Goal: Communication & Community: Participate in discussion

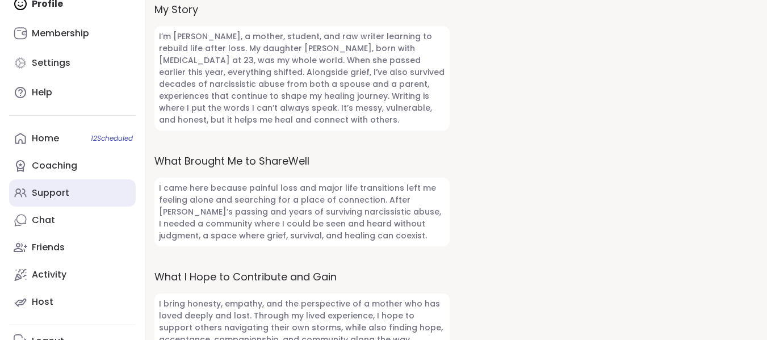
scroll to position [114, 0]
click at [68, 190] on div "Support" at bounding box center [50, 192] width 37 height 12
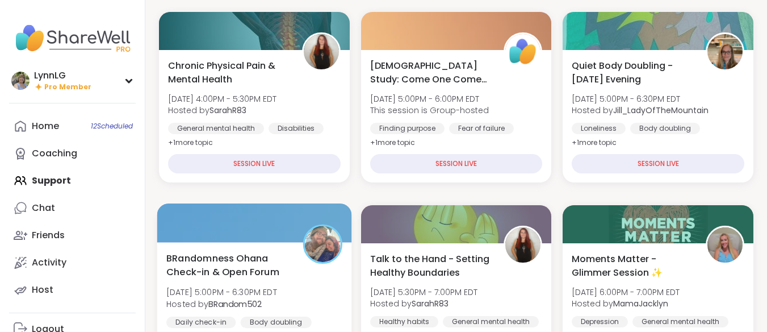
scroll to position [170, 0]
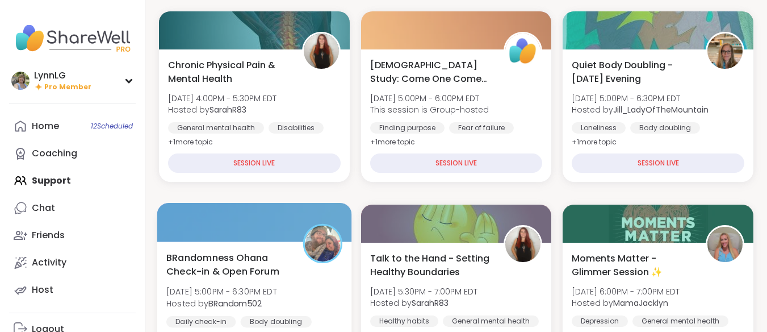
click at [318, 299] on div "BRandomness Ohana Check-in & Open Forum [DATE] 5:00PM - 6:30PM EDT Hosted by BR…" at bounding box center [254, 296] width 176 height 93
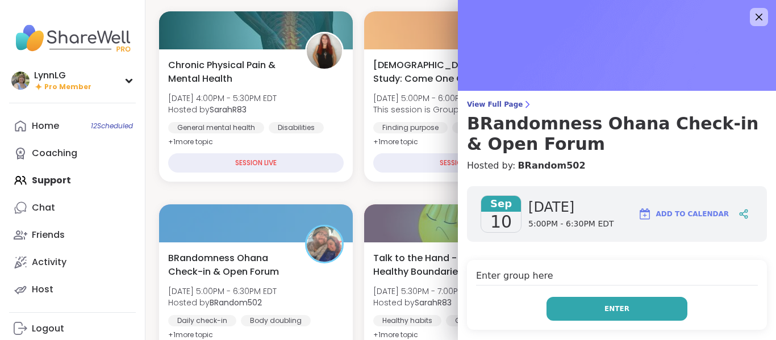
click at [614, 308] on span "Enter" at bounding box center [616, 309] width 25 height 10
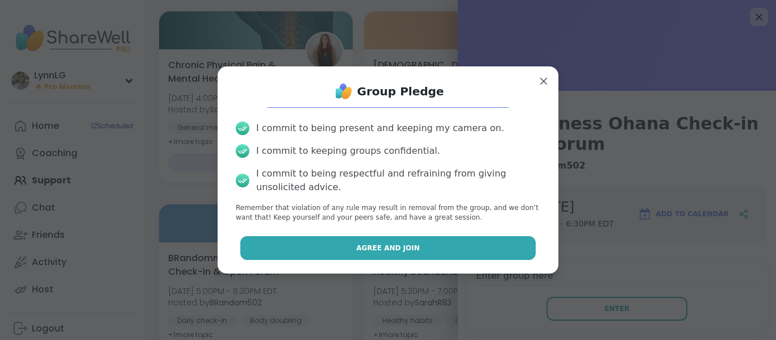
click at [395, 250] on span "Agree and Join" at bounding box center [388, 248] width 64 height 10
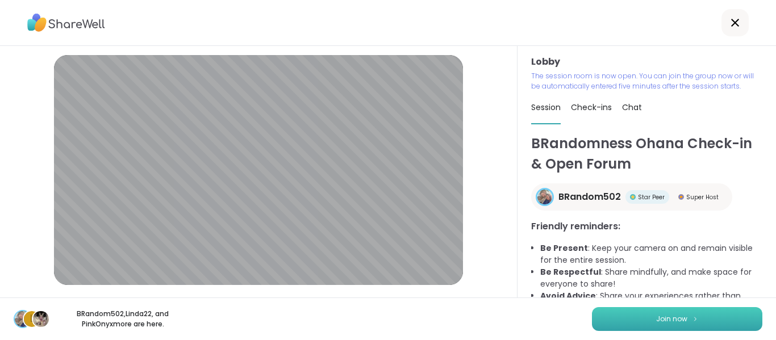
click at [609, 319] on button "Join now" at bounding box center [677, 319] width 170 height 24
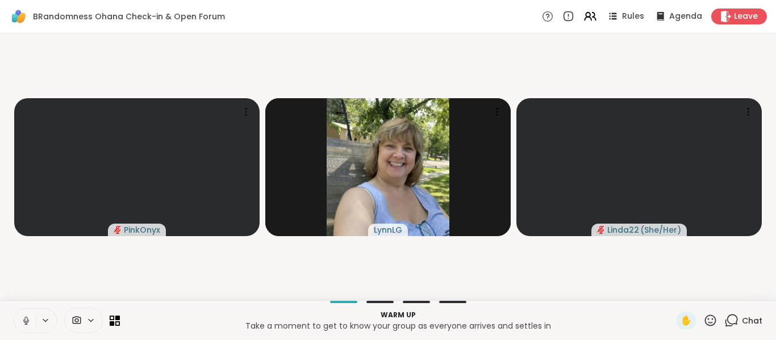
click at [27, 322] on icon at bounding box center [26, 321] width 10 height 10
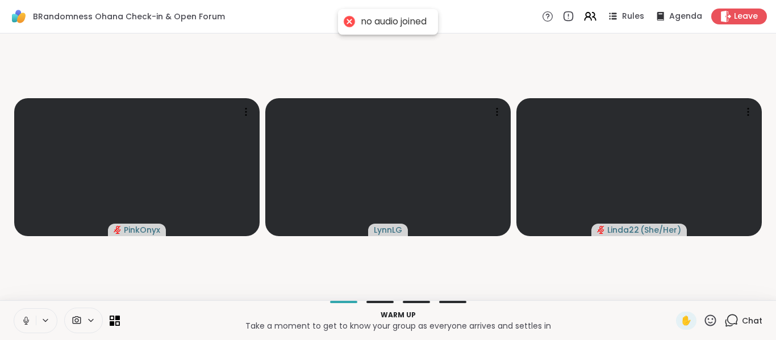
click at [24, 320] on icon at bounding box center [26, 321] width 10 height 10
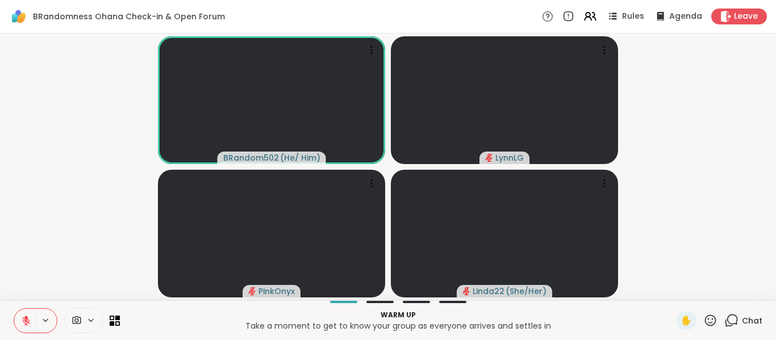
click at [27, 321] on icon at bounding box center [26, 321] width 8 height 8
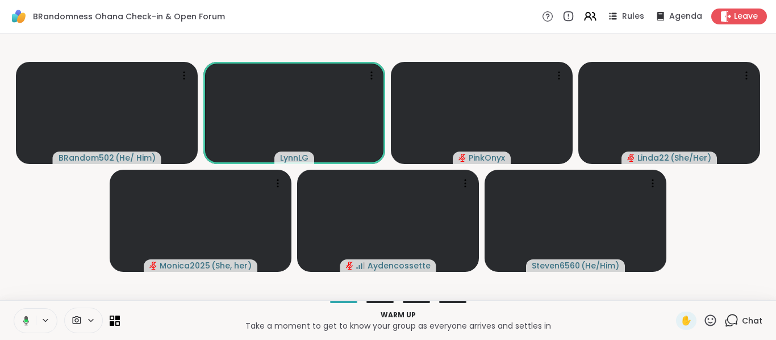
click at [12, 309] on button at bounding box center [23, 321] width 23 height 24
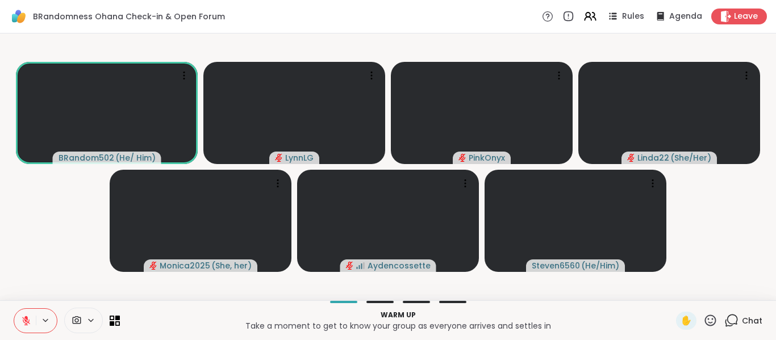
click at [14, 309] on button at bounding box center [25, 321] width 22 height 24
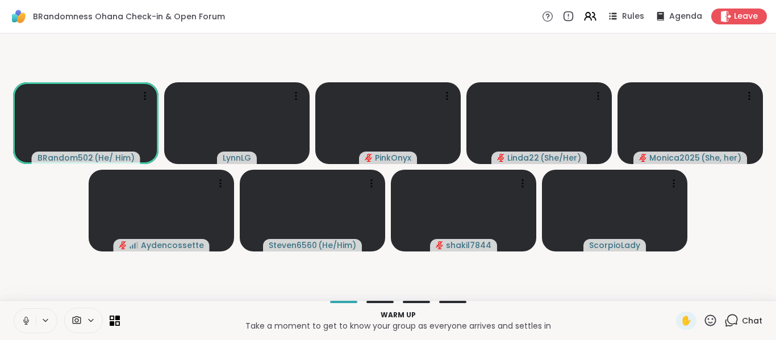
click at [14, 309] on button at bounding box center [25, 321] width 22 height 24
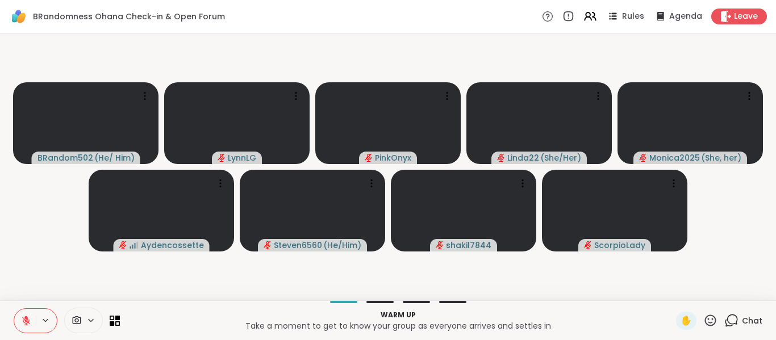
click at [14, 309] on button at bounding box center [25, 321] width 22 height 24
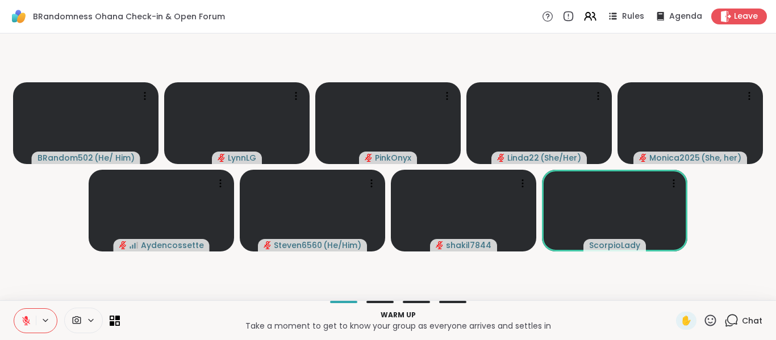
click at [14, 309] on button at bounding box center [25, 321] width 22 height 24
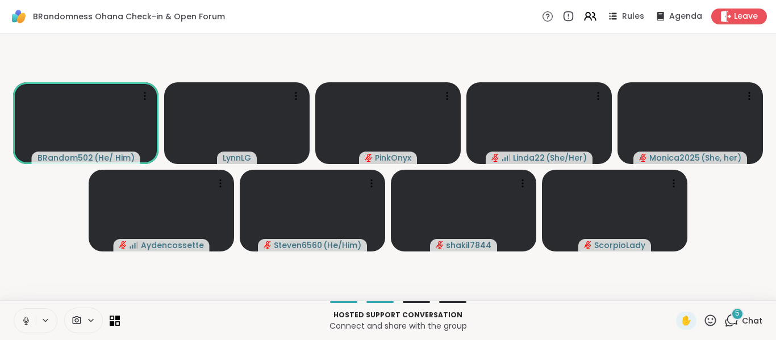
click at [742, 317] on span "Chat" at bounding box center [752, 320] width 20 height 11
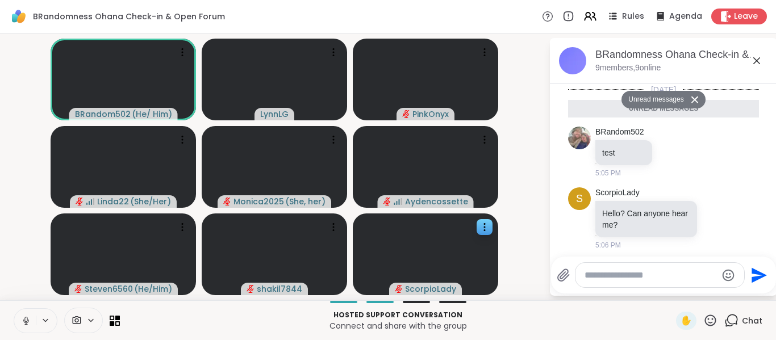
scroll to position [443, 0]
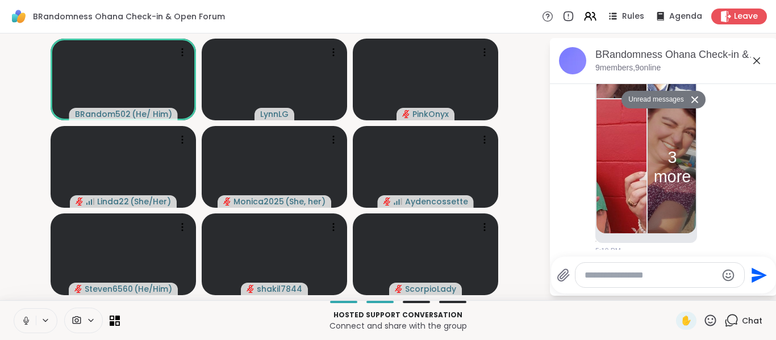
drag, startPoint x: 24, startPoint y: 321, endPoint x: 30, endPoint y: 320, distance: 5.8
click at [26, 321] on icon at bounding box center [26, 321] width 10 height 10
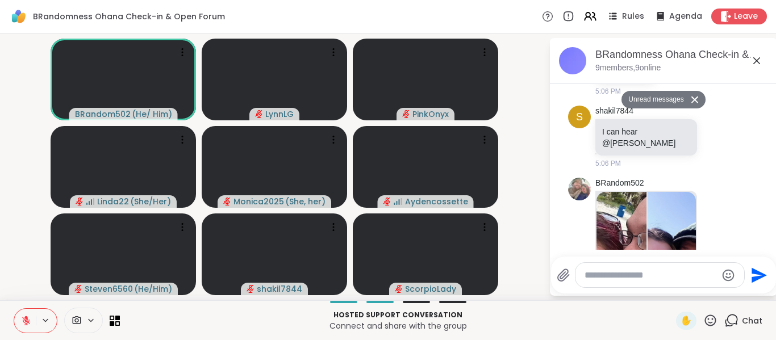
scroll to position [215, 0]
click at [622, 225] on img at bounding box center [621, 258] width 50 height 135
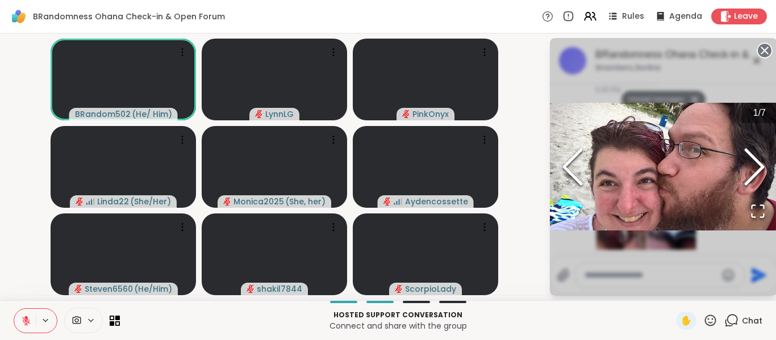
click at [759, 165] on icon "Next Slide" at bounding box center [754, 167] width 34 height 68
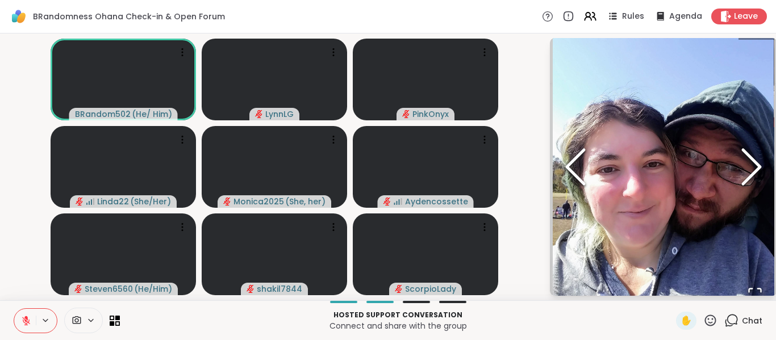
click at [757, 165] on polyline "Next Slide" at bounding box center [751, 167] width 17 height 34
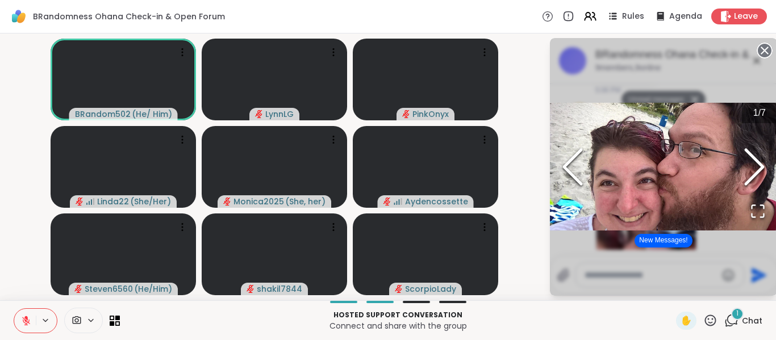
click at [753, 166] on icon "Next Slide" at bounding box center [754, 167] width 34 height 68
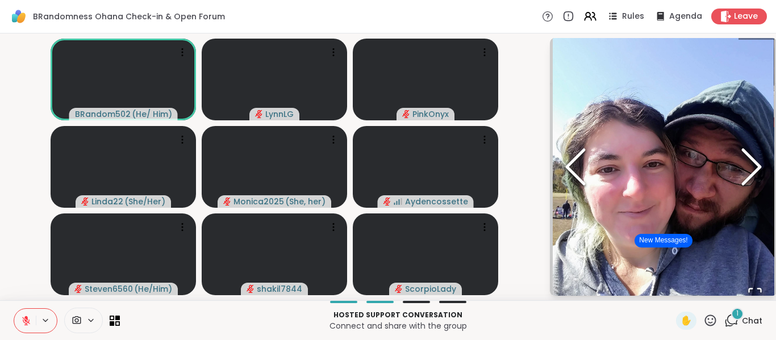
click at [753, 166] on icon "Next Slide" at bounding box center [751, 167] width 34 height 68
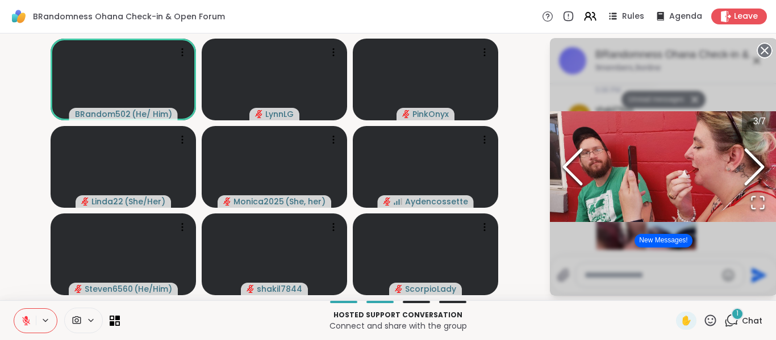
click at [753, 166] on icon "Next Slide" at bounding box center [754, 167] width 34 height 68
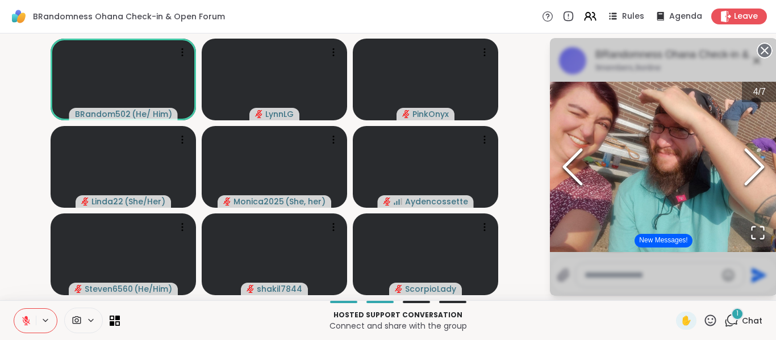
click at [753, 166] on icon "Next Slide" at bounding box center [754, 167] width 34 height 68
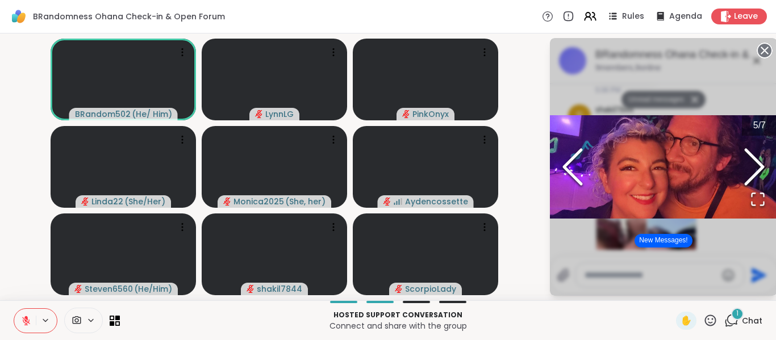
click at [755, 165] on icon "Next Slide" at bounding box center [754, 167] width 34 height 68
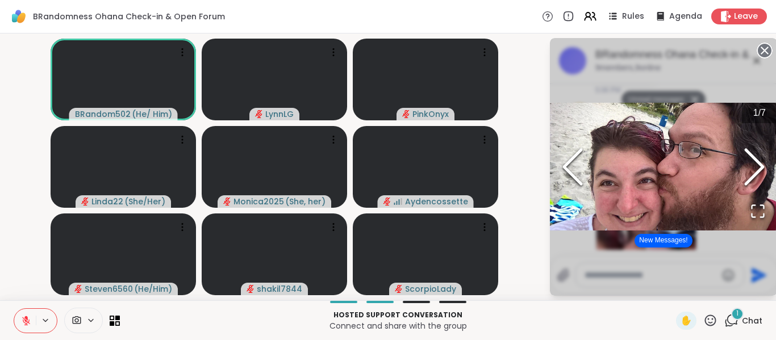
click at [754, 166] on icon "Next Slide" at bounding box center [754, 167] width 34 height 68
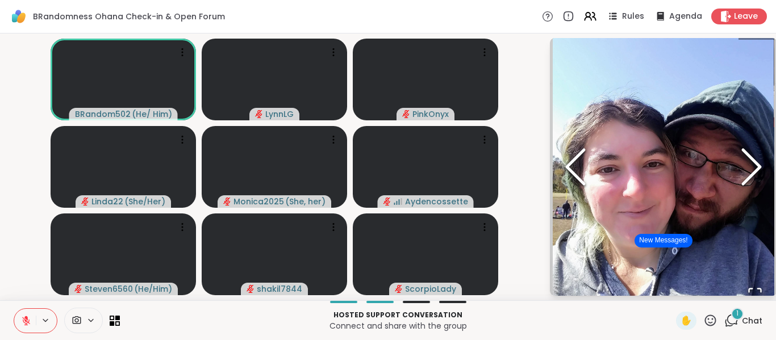
click at [753, 165] on icon "Next Slide" at bounding box center [751, 167] width 34 height 68
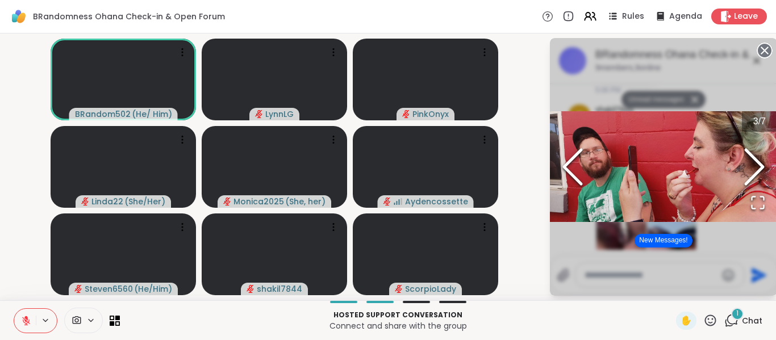
click at [753, 165] on icon "Next Slide" at bounding box center [754, 167] width 34 height 68
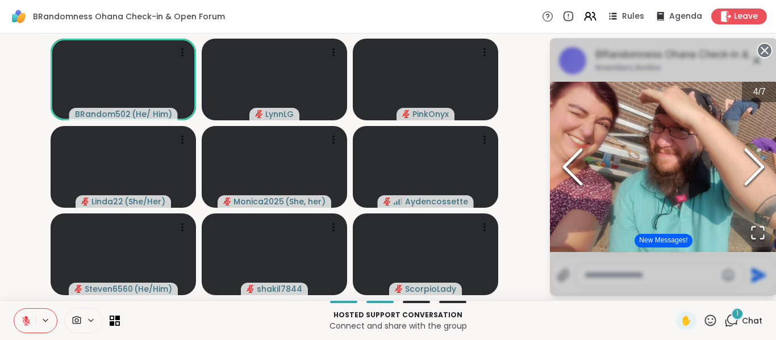
click at [753, 165] on icon "Next Slide" at bounding box center [754, 167] width 34 height 68
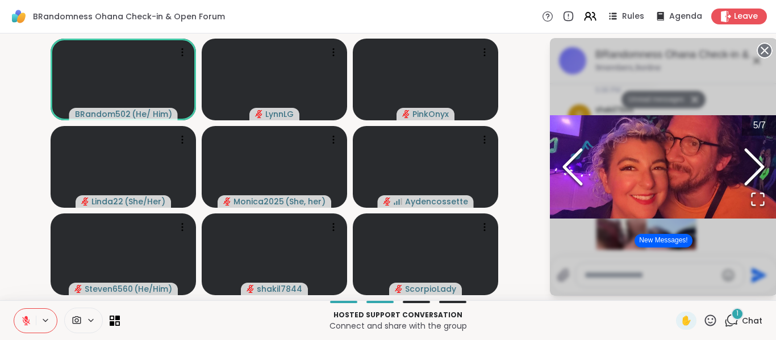
click at [753, 165] on icon "Next Slide" at bounding box center [754, 167] width 34 height 68
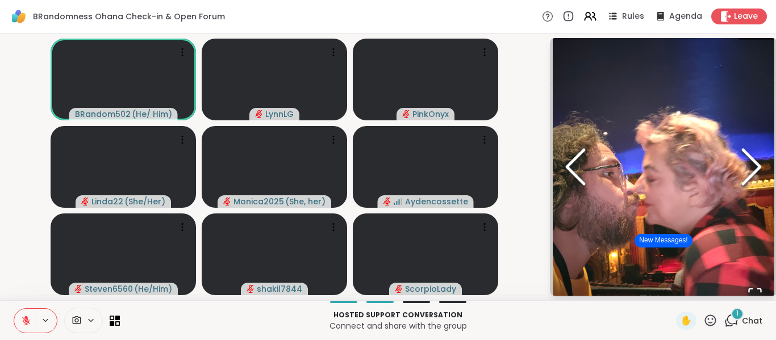
click at [754, 162] on polyline "Next Slide" at bounding box center [751, 167] width 17 height 34
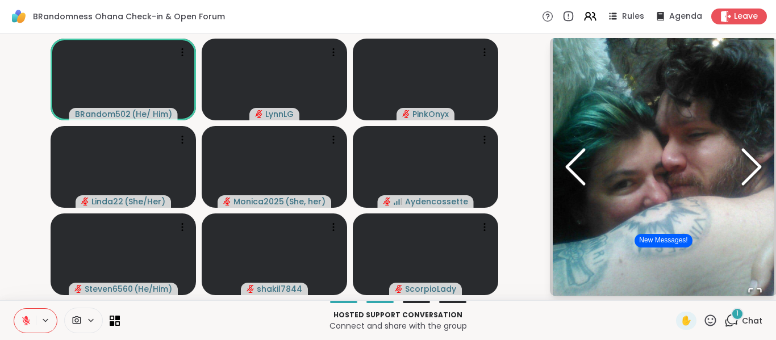
click at [754, 162] on polyline "Next Slide" at bounding box center [751, 167] width 17 height 34
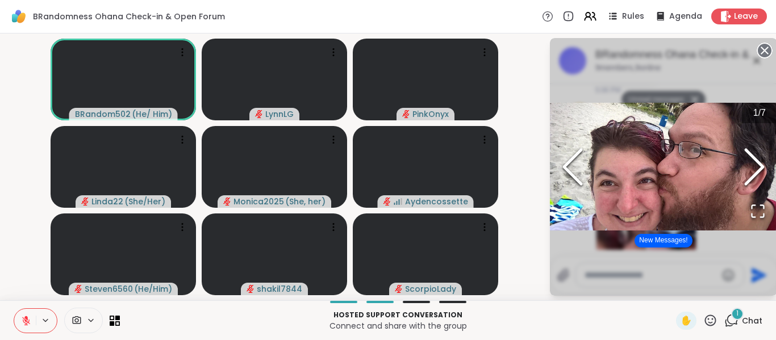
click at [754, 162] on icon "Next Slide" at bounding box center [754, 167] width 34 height 68
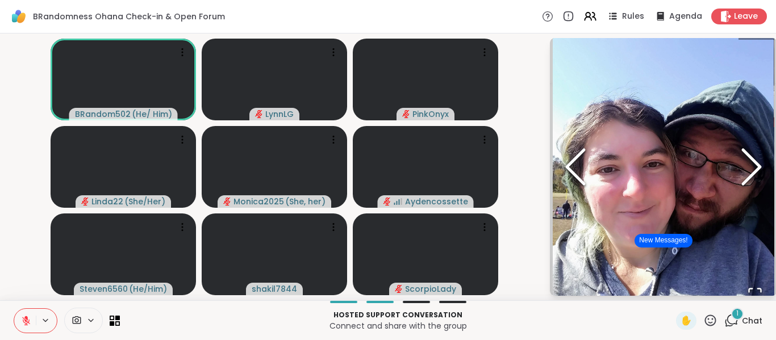
scroll to position [1, 0]
click at [657, 238] on button "New Messages!" at bounding box center [662, 240] width 57 height 14
click at [767, 162] on icon "Next Slide" at bounding box center [751, 167] width 34 height 68
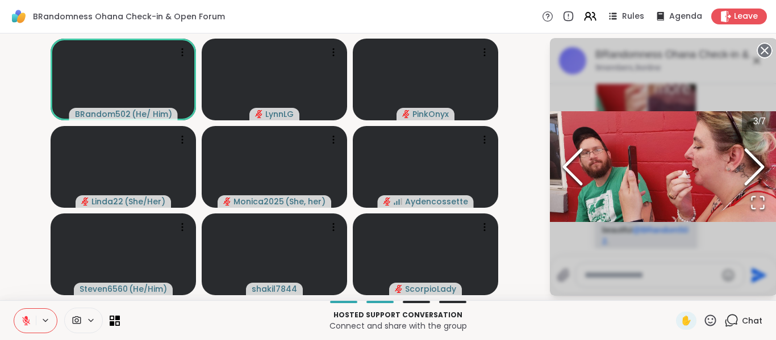
click at [761, 49] on circle at bounding box center [764, 51] width 14 height 14
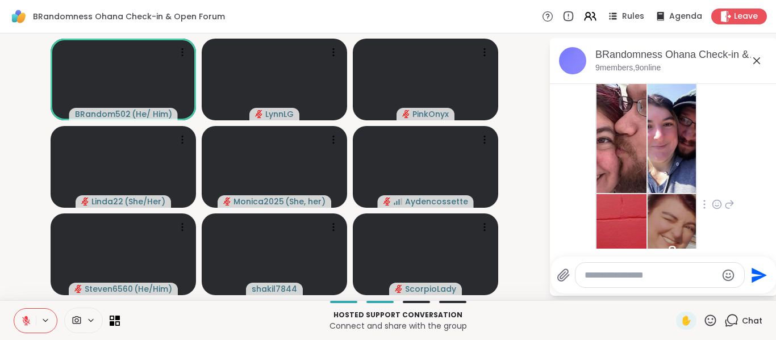
scroll to position [320, 0]
click at [711, 199] on icon at bounding box center [716, 204] width 10 height 11
click at [711, 182] on div "Select Reaction: Heart" at bounding box center [716, 187] width 10 height 10
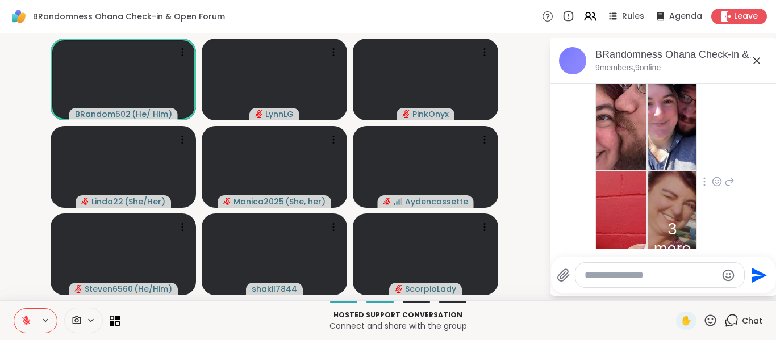
scroll to position [344, 0]
click at [724, 174] on icon at bounding box center [729, 181] width 10 height 14
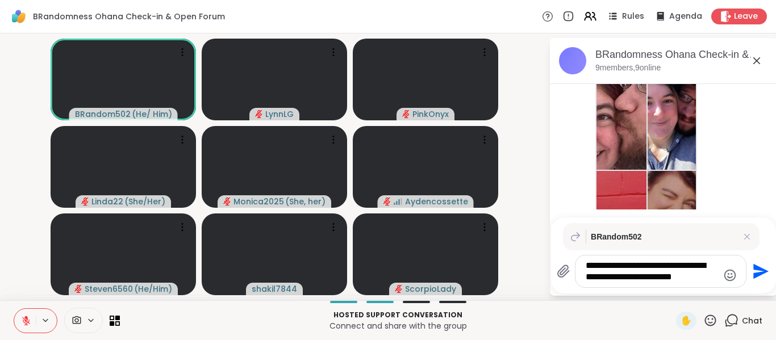
click at [727, 277] on icon "Emoji picker" at bounding box center [730, 275] width 12 height 12
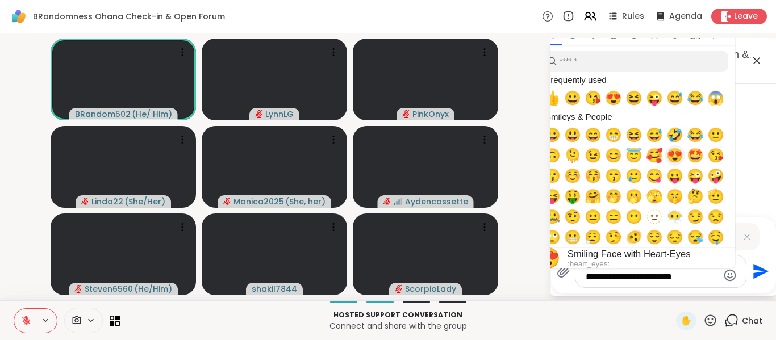
click at [674, 152] on span "😍" at bounding box center [674, 156] width 17 height 16
type textarea "**********"
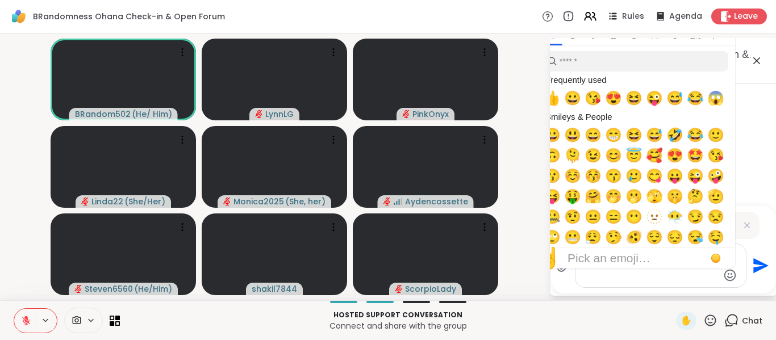
click at [756, 265] on icon "Send" at bounding box center [759, 266] width 18 height 18
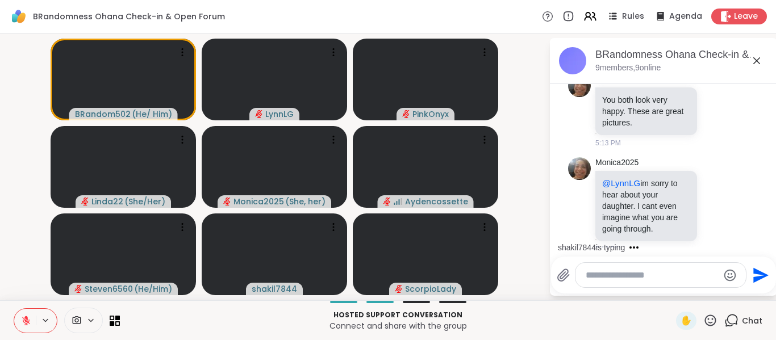
scroll to position [964, 0]
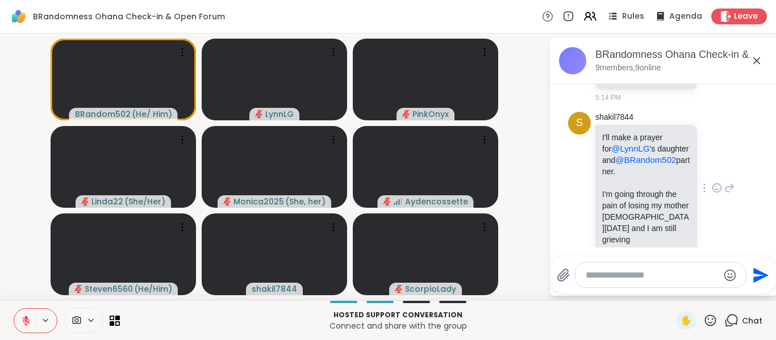
click at [715, 189] on icon at bounding box center [716, 189] width 3 height 1
click at [711, 165] on div "Select Reaction: Heart" at bounding box center [716, 170] width 10 height 10
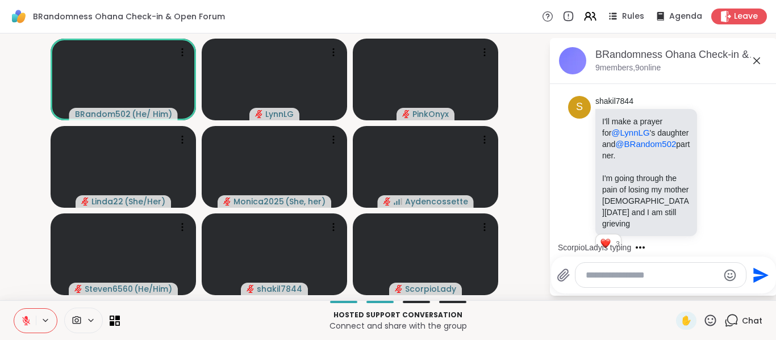
click at [25, 323] on icon at bounding box center [26, 321] width 8 height 8
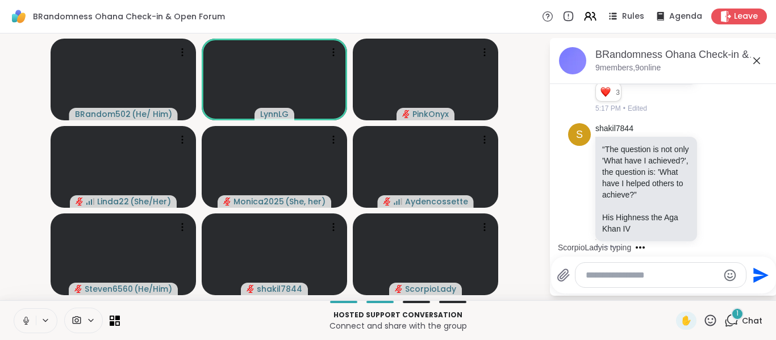
scroll to position [1214, 0]
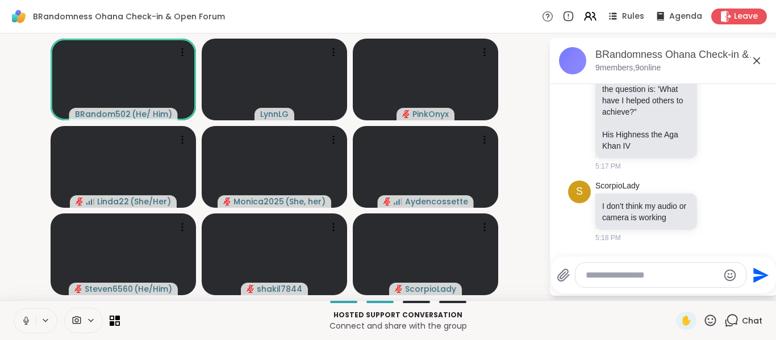
click at [28, 324] on icon at bounding box center [26, 321] width 10 height 10
click at [26, 330] on button at bounding box center [25, 321] width 22 height 24
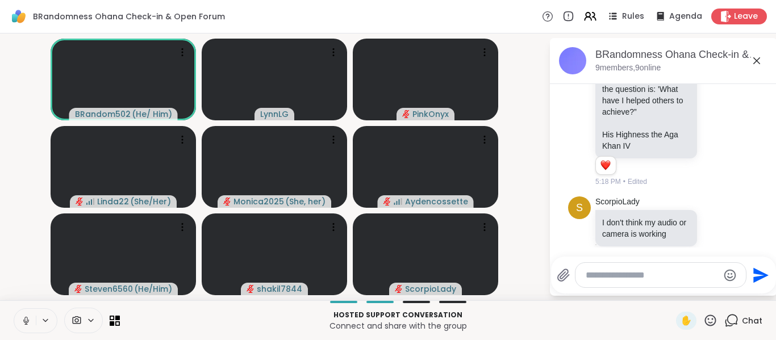
click at [27, 325] on icon at bounding box center [26, 321] width 10 height 10
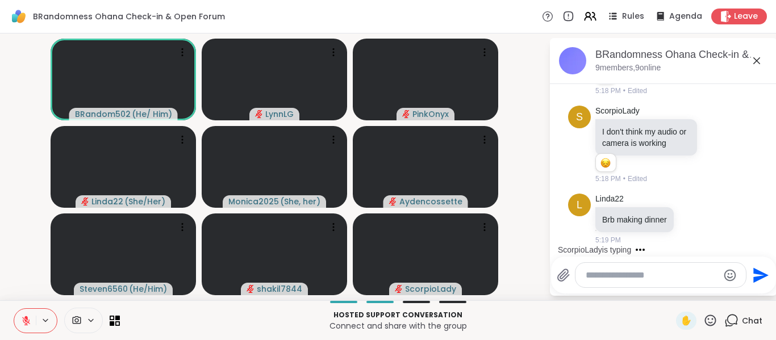
scroll to position [2, 0]
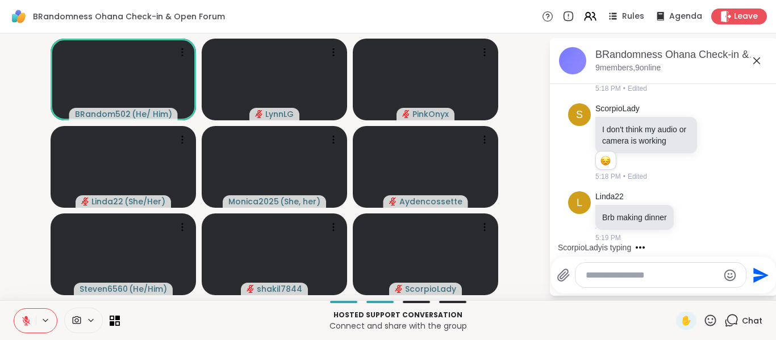
click at [633, 277] on textarea "Type your message" at bounding box center [651, 275] width 132 height 11
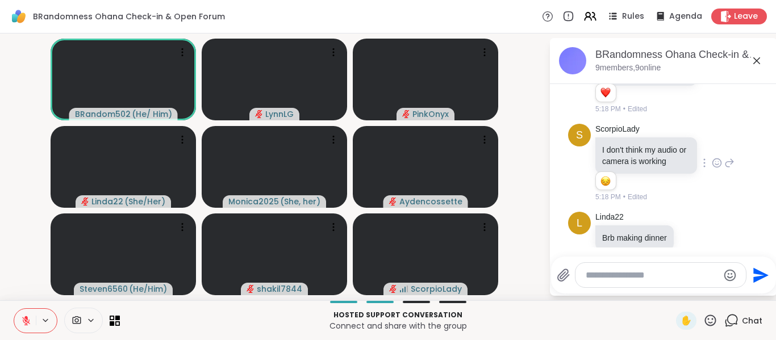
scroll to position [1287, 0]
click at [711, 158] on icon at bounding box center [716, 163] width 10 height 11
click at [736, 140] on div "Select Reaction: Sad" at bounding box center [741, 145] width 10 height 10
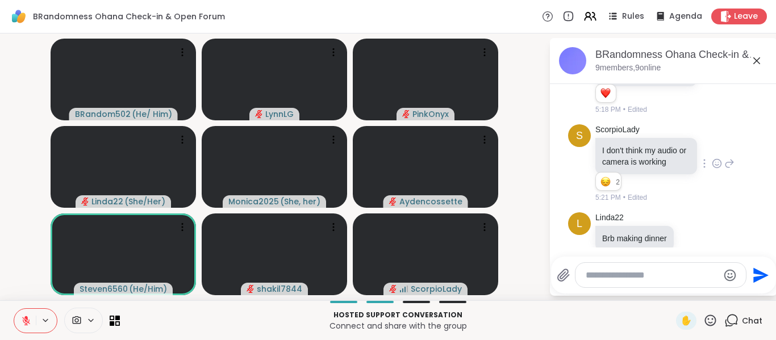
click at [724, 160] on icon at bounding box center [729, 164] width 10 height 14
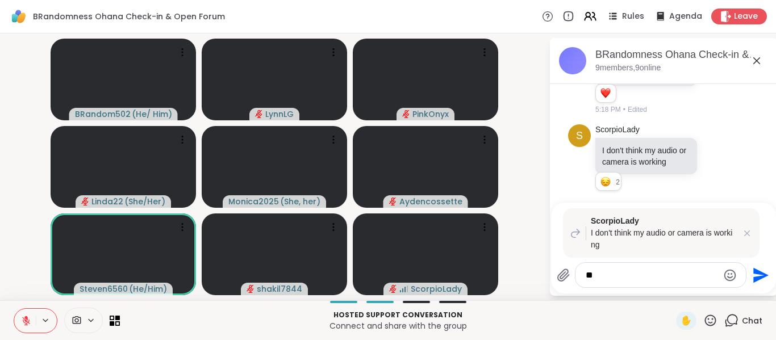
type textarea "*"
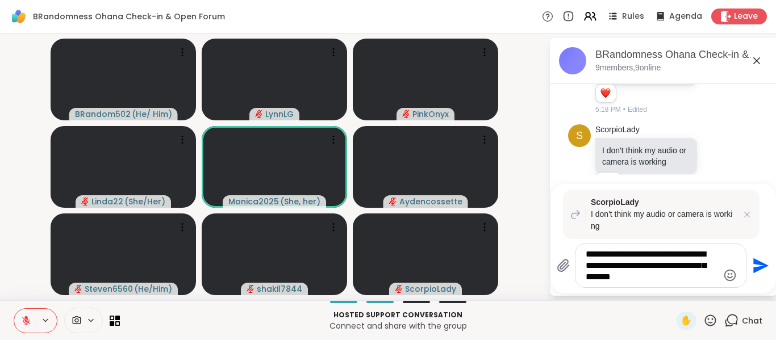
click at [0, 0] on span "**********" at bounding box center [0, 0] width 0 height 0
click at [638, 280] on textarea "**********" at bounding box center [651, 266] width 132 height 34
click at [0, 0] on div "** *" at bounding box center [0, 0] width 0 height 0
click at [646, 279] on textarea "**********" at bounding box center [651, 266] width 132 height 34
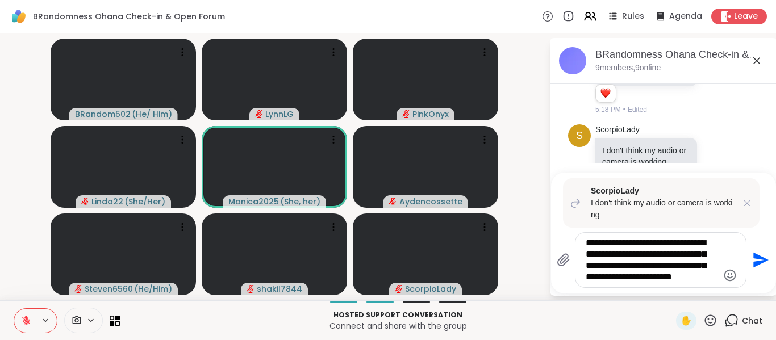
type textarea "**********"
click at [733, 278] on icon "Emoji picker" at bounding box center [730, 275] width 12 height 12
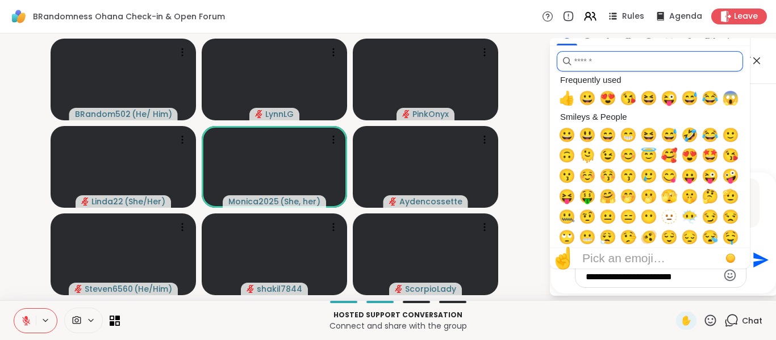
click at [606, 66] on input "search" at bounding box center [649, 61] width 186 height 20
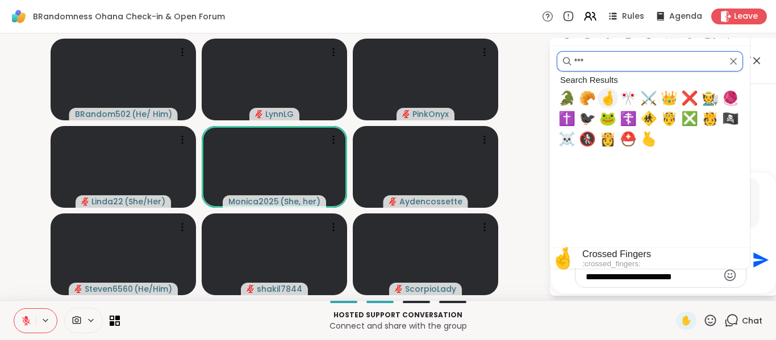
type input "***"
click at [606, 97] on span "🤞" at bounding box center [607, 98] width 17 height 16
type textarea "**********"
click at [755, 260] on icon "Send" at bounding box center [759, 260] width 18 height 18
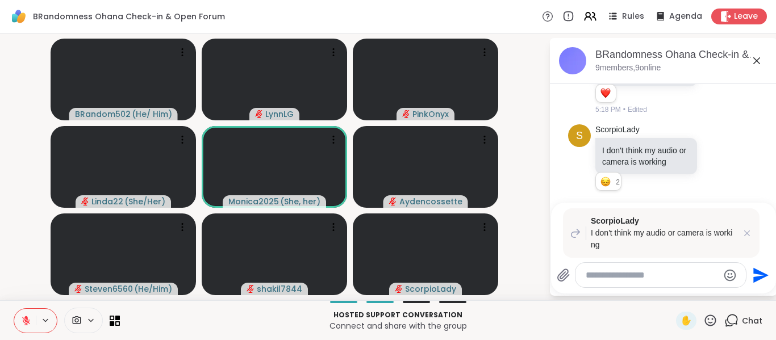
scroll to position [1579, 0]
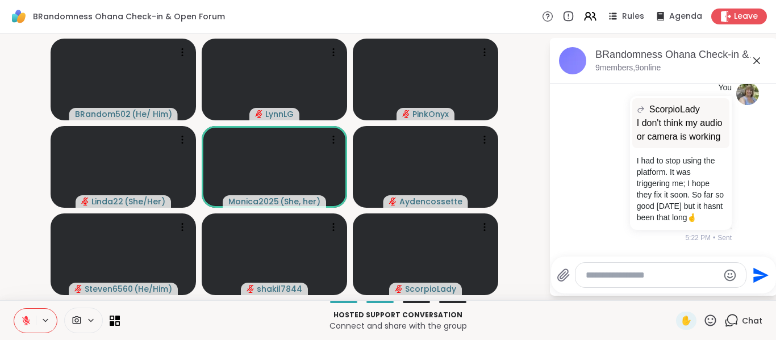
click at [635, 271] on textarea "Type your message" at bounding box center [651, 275] width 132 height 11
type textarea "***"
click at [757, 273] on icon "Send" at bounding box center [760, 274] width 15 height 15
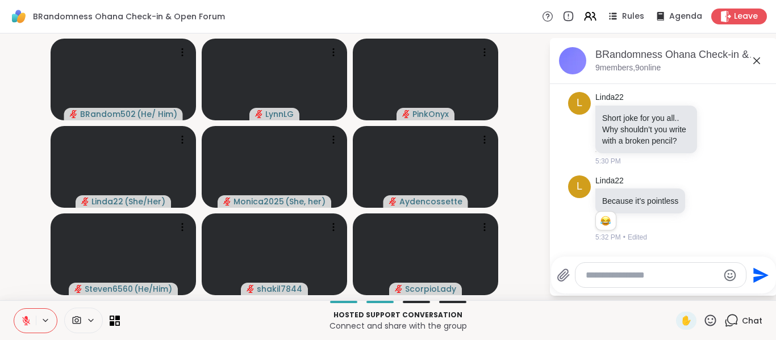
scroll to position [1871, 0]
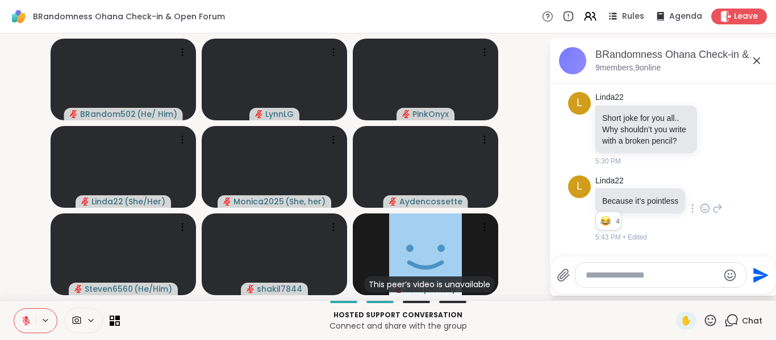
click at [703, 211] on icon at bounding box center [705, 208] width 10 height 11
click at [655, 195] on div "Select Reaction: Joy" at bounding box center [655, 190] width 10 height 10
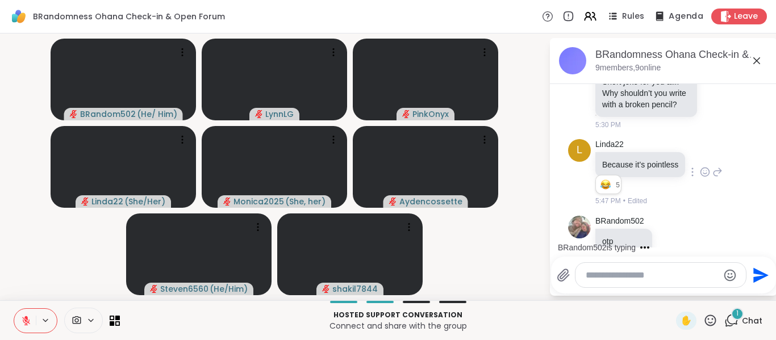
scroll to position [1932, 0]
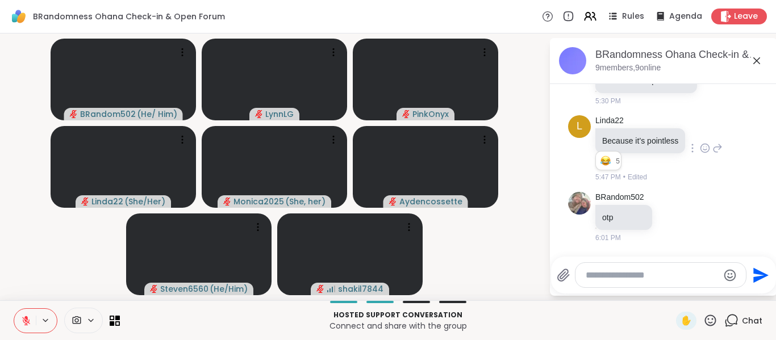
click at [30, 251] on video-player-container "BRandom502 ( He/ Him ) [PERSON_NAME] Linda22 ( She/Her ) Monica2025 ( She, her …" at bounding box center [274, 167] width 535 height 258
click at [623, 274] on textarea "Type your message" at bounding box center [651, 275] width 132 height 11
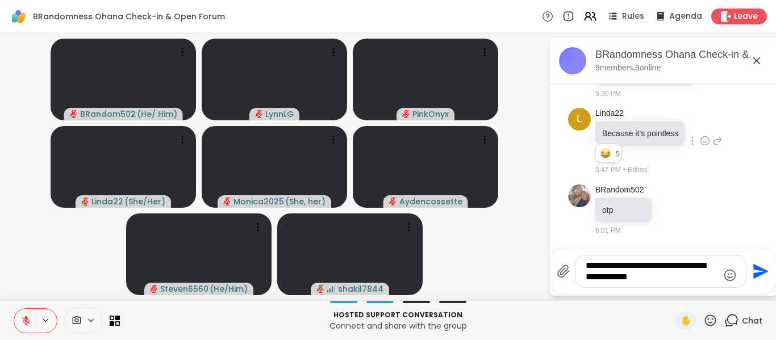
type textarea "**********"
click at [756, 270] on icon "Send" at bounding box center [760, 271] width 15 height 15
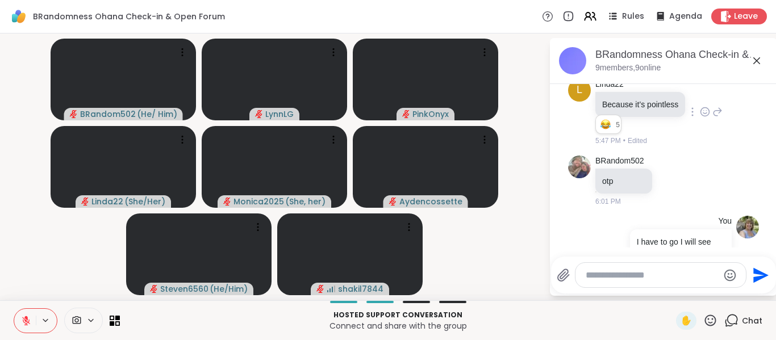
scroll to position [2015, 0]
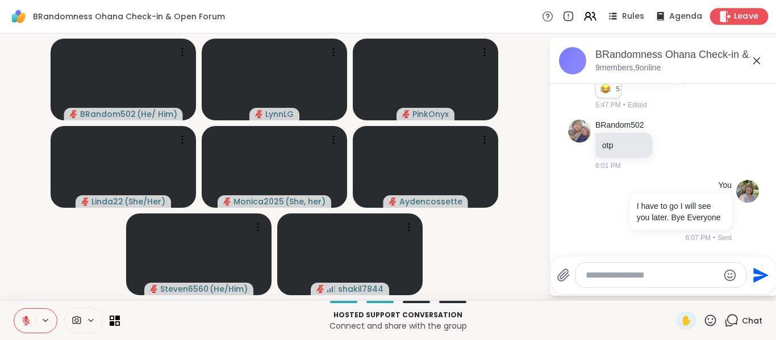
click at [736, 12] on span "Leave" at bounding box center [746, 17] width 25 height 12
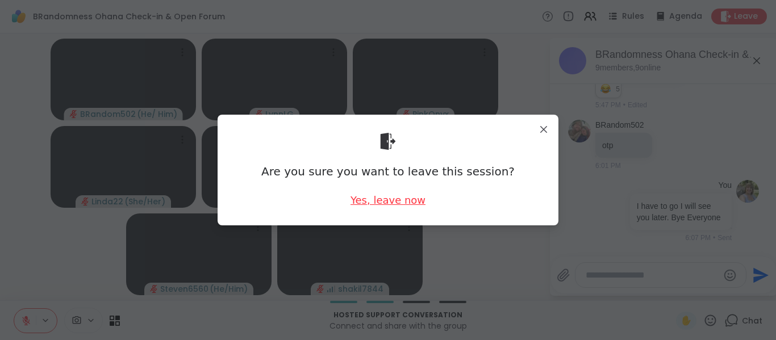
click at [376, 202] on div "Yes, leave now" at bounding box center [387, 200] width 75 height 14
